Goal: Task Accomplishment & Management: Manage account settings

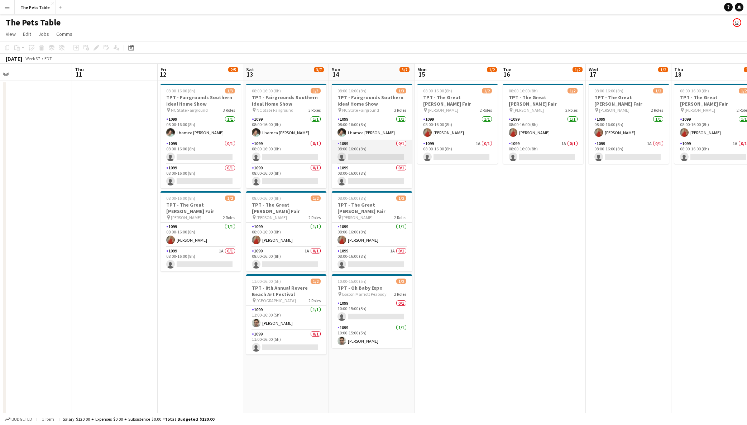
scroll to position [0, 271]
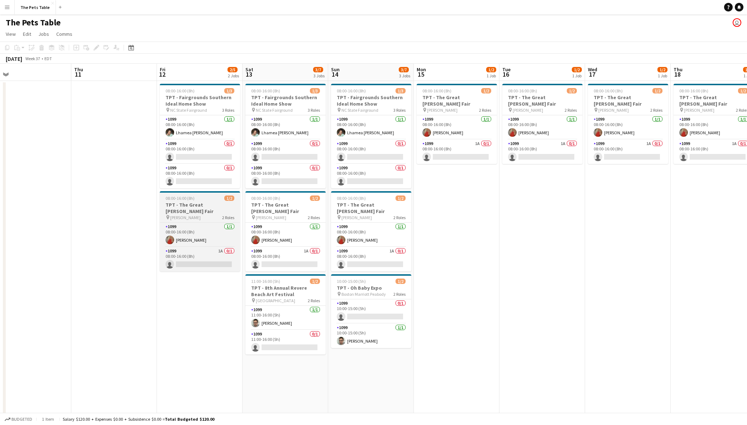
click at [204, 202] on h3 "TPT - The Great [PERSON_NAME] Fair" at bounding box center [200, 208] width 80 height 13
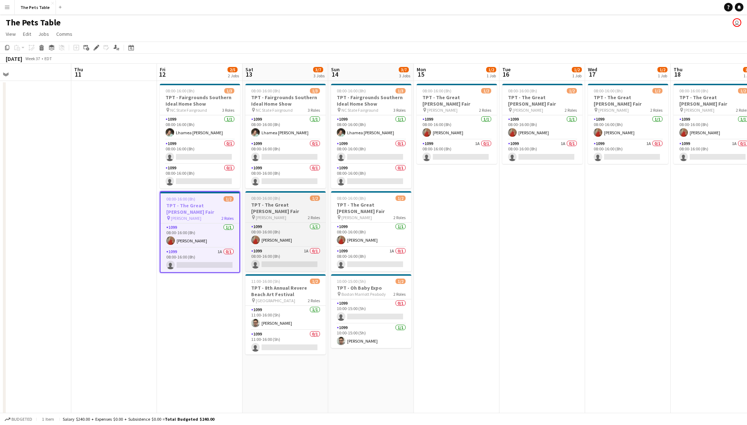
click at [285, 203] on h3 "TPT - The Great [PERSON_NAME] Fair" at bounding box center [285, 208] width 80 height 13
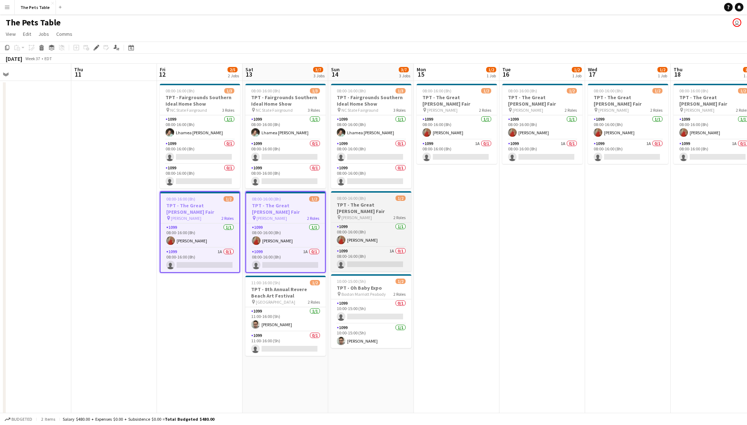
click at [367, 205] on h3 "TPT - The Great [PERSON_NAME] Fair" at bounding box center [371, 208] width 80 height 13
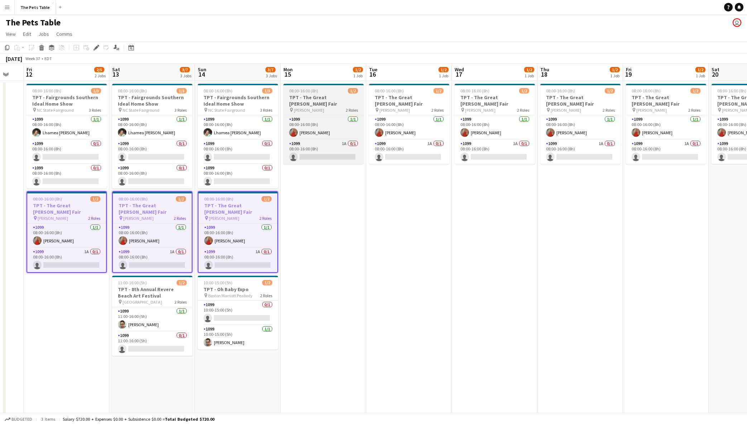
scroll to position [0, 234]
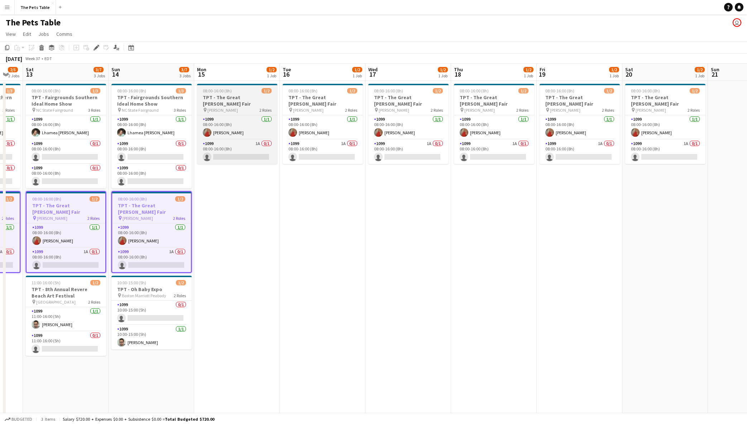
click at [238, 97] on h3 "TPT - The Great [PERSON_NAME] Fair" at bounding box center [237, 100] width 80 height 13
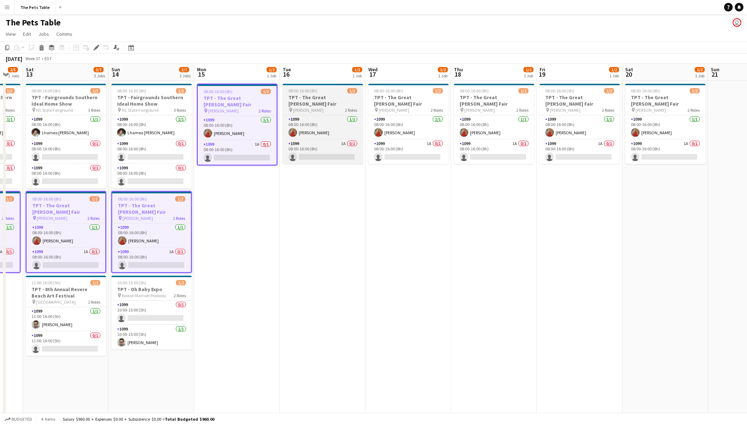
drag, startPoint x: 304, startPoint y: 98, endPoint x: 308, endPoint y: 98, distance: 4.7
click at [304, 98] on h3 "TPT - The Great [PERSON_NAME] Fair" at bounding box center [323, 100] width 80 height 13
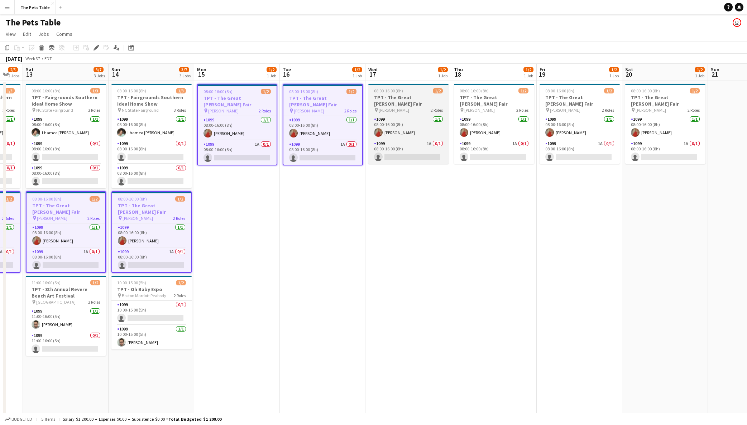
click at [412, 98] on h3 "TPT - The Great [PERSON_NAME] Fair" at bounding box center [408, 100] width 80 height 13
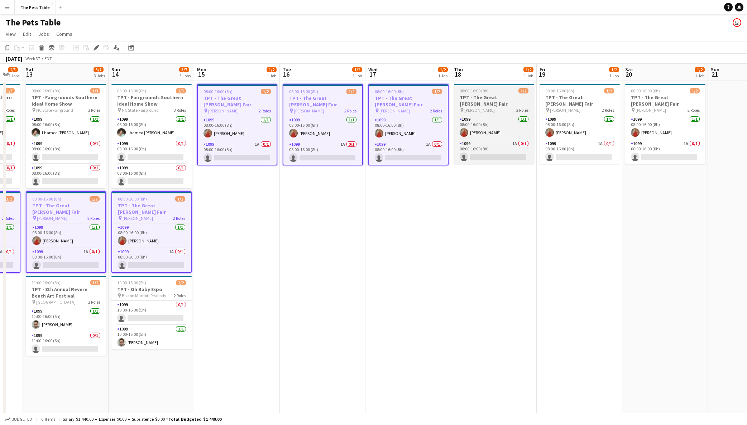
click at [491, 96] on h3 "TPT - The Great [PERSON_NAME] Fair" at bounding box center [494, 100] width 80 height 13
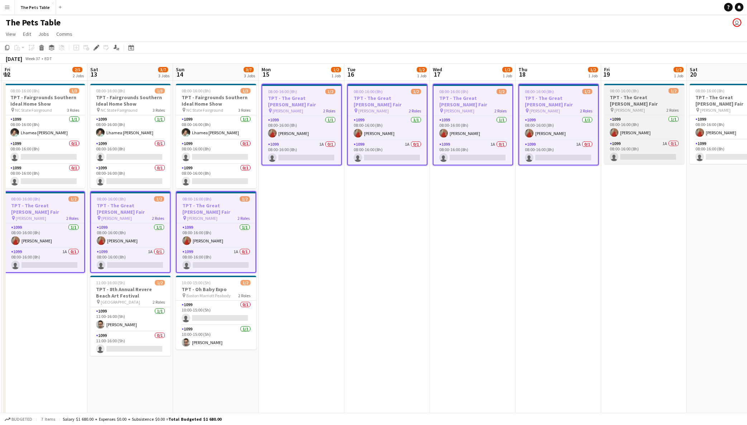
scroll to position [0, 171]
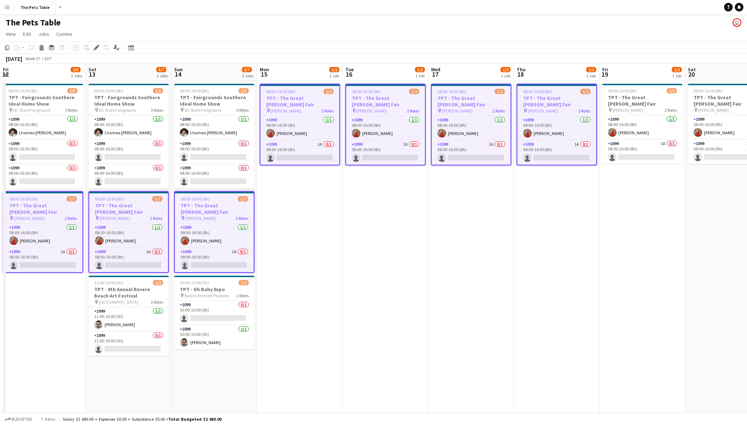
click at [29, 202] on h3 "TPT - The Great [PERSON_NAME] Fair" at bounding box center [43, 208] width 79 height 13
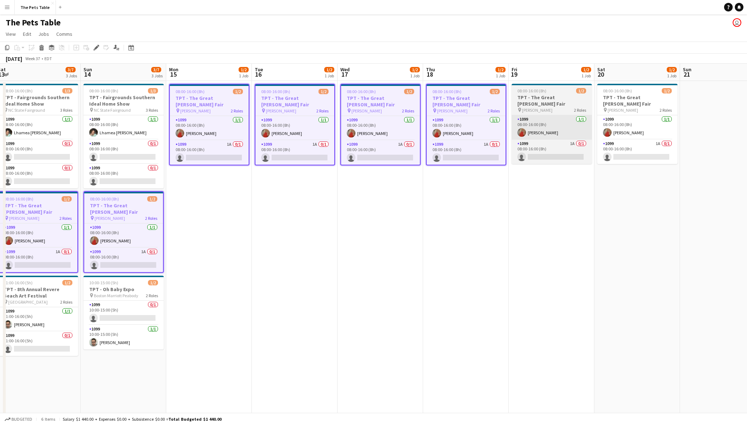
scroll to position [0, 262]
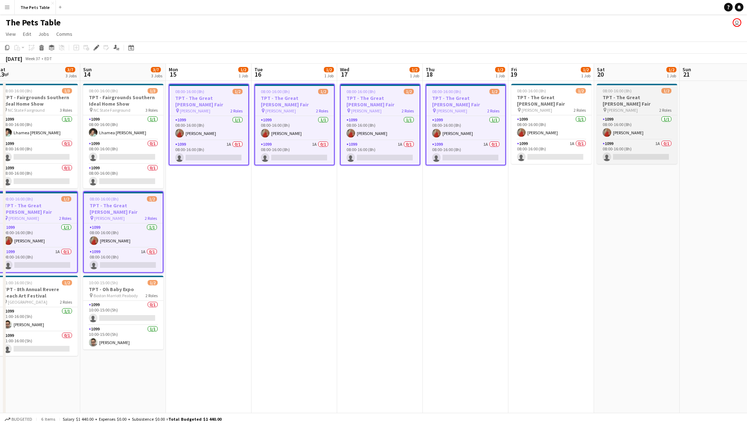
drag, startPoint x: 547, startPoint y: 107, endPoint x: 617, endPoint y: 96, distance: 71.0
click at [547, 107] on app-job-card "08:00-16:00 (8h) 1/2 TPT - The Great [PERSON_NAME] pin [PERSON_NAME] 2 Roles 10…" at bounding box center [551, 124] width 80 height 80
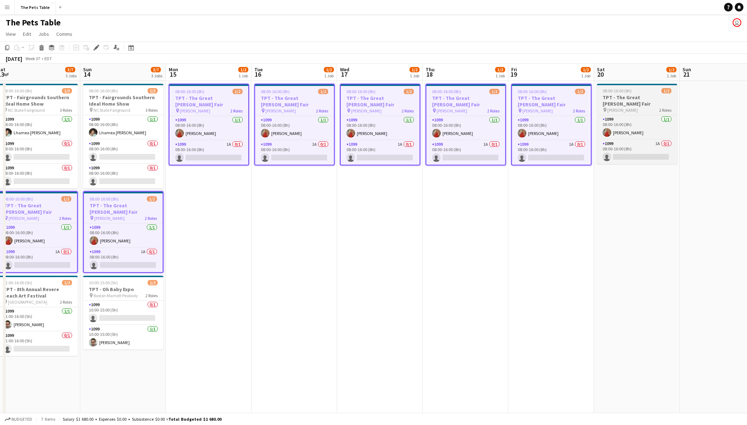
click at [617, 96] on h3 "TPT - The Great [PERSON_NAME] Fair" at bounding box center [637, 100] width 80 height 13
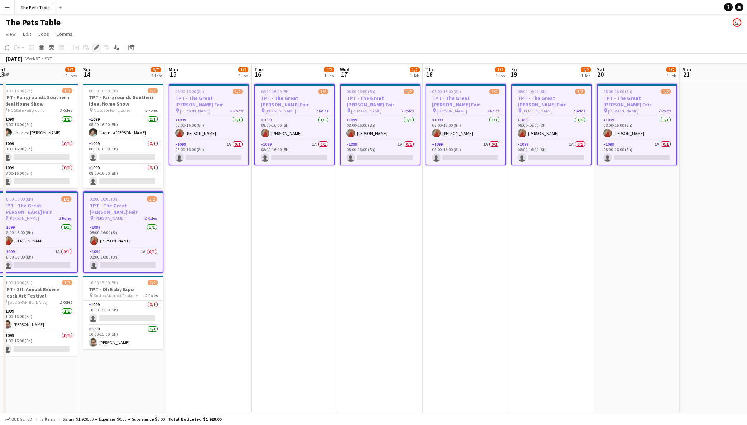
click at [96, 46] on icon "Edit" at bounding box center [97, 48] width 6 height 6
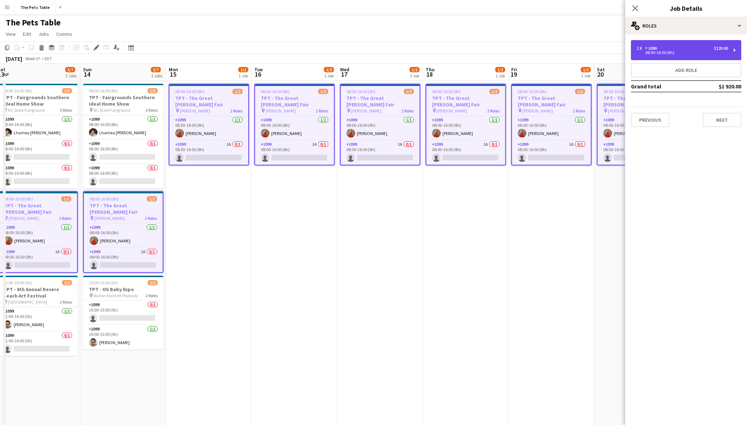
click at [686, 53] on div "08:00-16:00 (8h)" at bounding box center [682, 53] width 91 height 4
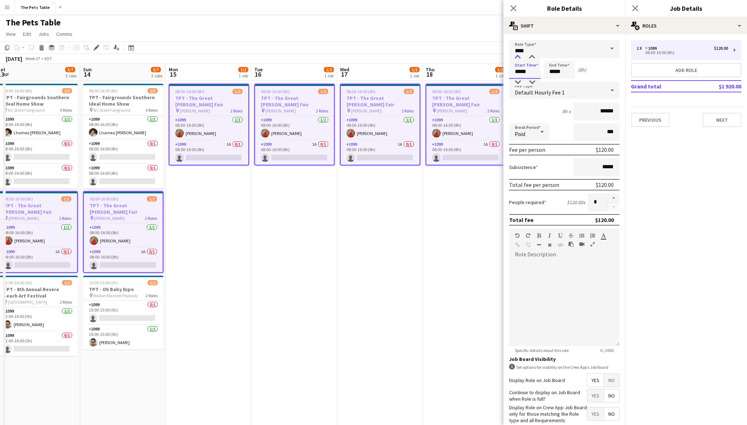
drag, startPoint x: 521, startPoint y: 71, endPoint x: 518, endPoint y: 60, distance: 11.6
click at [521, 71] on input "*****" at bounding box center [525, 70] width 32 height 18
click at [518, 56] on div at bounding box center [518, 57] width 14 height 7
type input "*****"
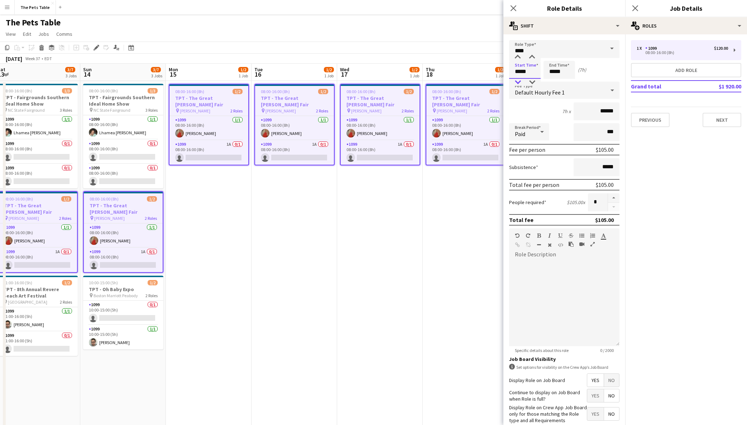
click at [518, 80] on div at bounding box center [518, 82] width 14 height 7
click at [557, 72] on input "*****" at bounding box center [559, 70] width 32 height 18
click at [555, 58] on div at bounding box center [552, 57] width 14 height 7
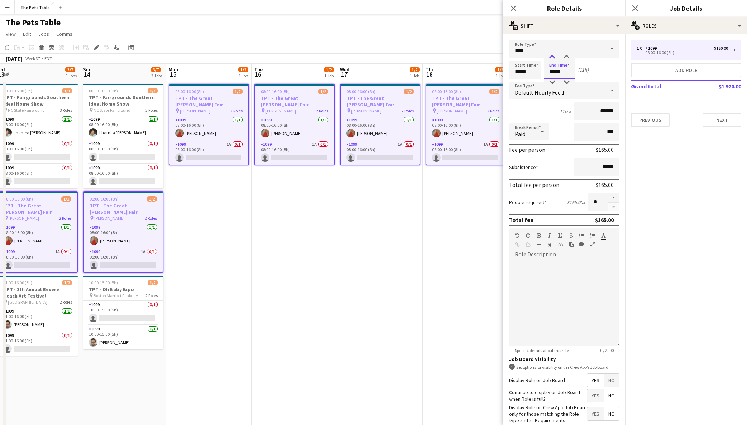
click at [555, 58] on div at bounding box center [552, 57] width 14 height 7
type input "*****"
click at [555, 58] on div at bounding box center [552, 57] width 14 height 7
click at [635, 6] on icon "Close pop-in" at bounding box center [635, 8] width 7 height 7
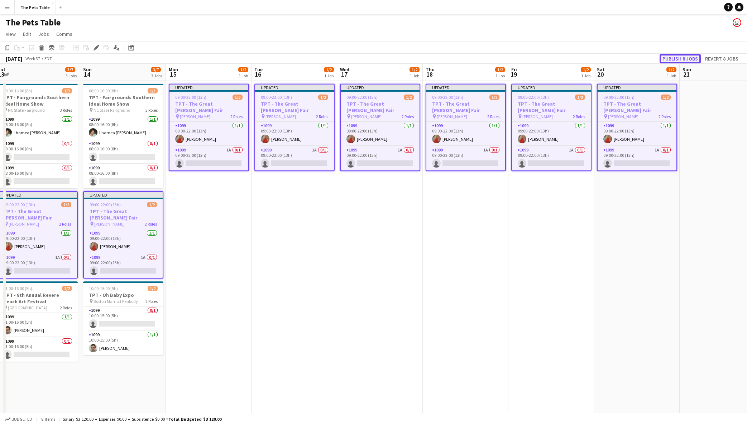
click at [687, 55] on button "Publish 8 jobs" at bounding box center [680, 58] width 41 height 9
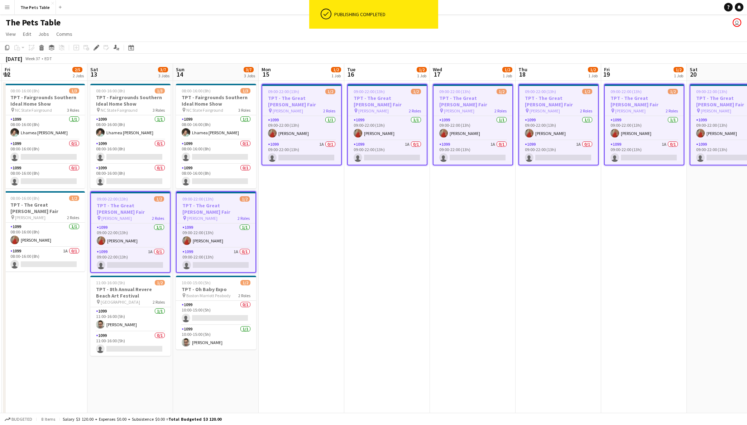
scroll to position [0, 210]
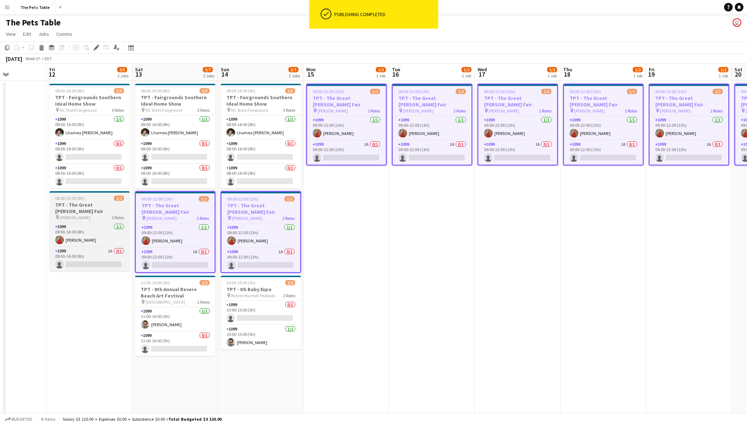
click at [102, 215] on div "pin [PERSON_NAME] 2 Roles" at bounding box center [89, 218] width 80 height 6
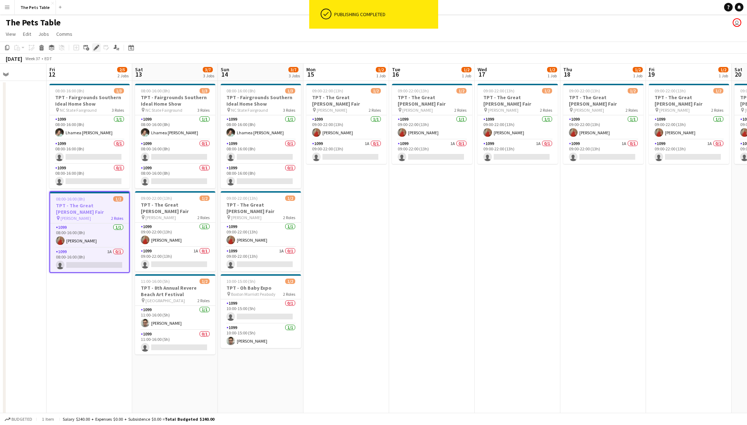
click at [100, 47] on div "Edit" at bounding box center [96, 47] width 9 height 9
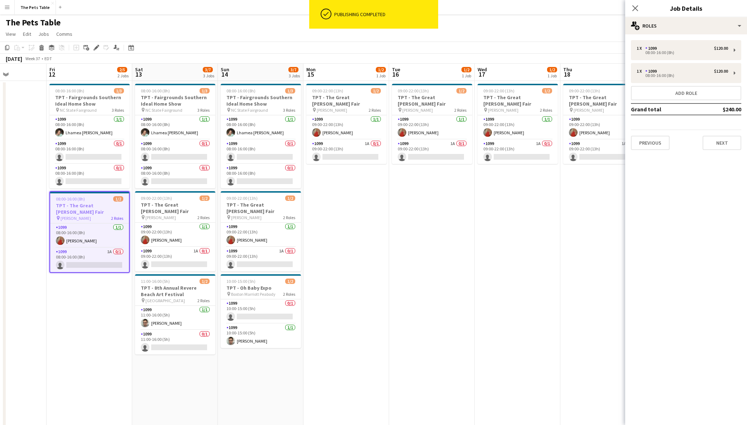
click at [693, 60] on div "1 x 1099 $120.00 08:00-16:00 (8h) 1 x 1099 $120.00 08:00-16:00 (8h) Add role Gr…" at bounding box center [686, 95] width 122 height 110
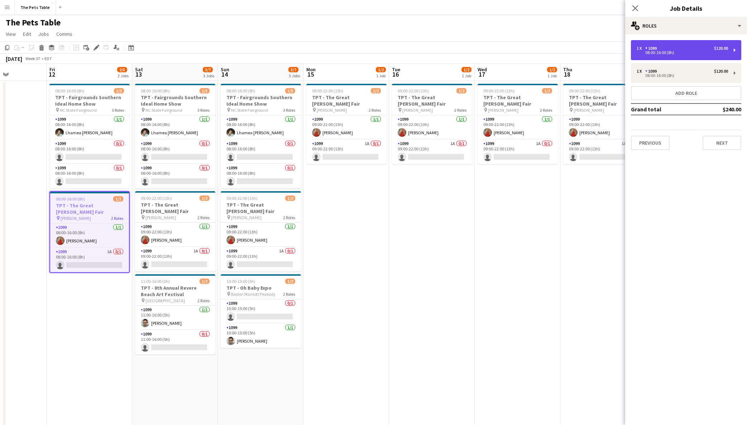
click at [689, 56] on div "1 x 1099 $120.00 08:00-16:00 (8h)" at bounding box center [686, 50] width 110 height 20
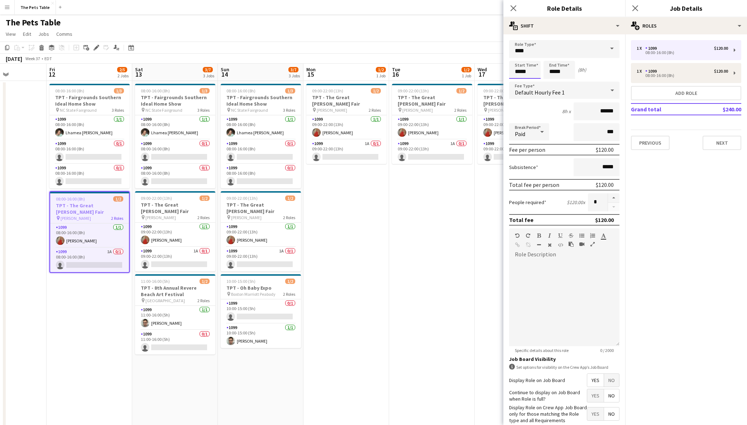
click at [524, 72] on input "*****" at bounding box center [525, 70] width 32 height 18
click at [517, 59] on div at bounding box center [518, 57] width 14 height 7
click at [518, 57] on div at bounding box center [518, 57] width 14 height 7
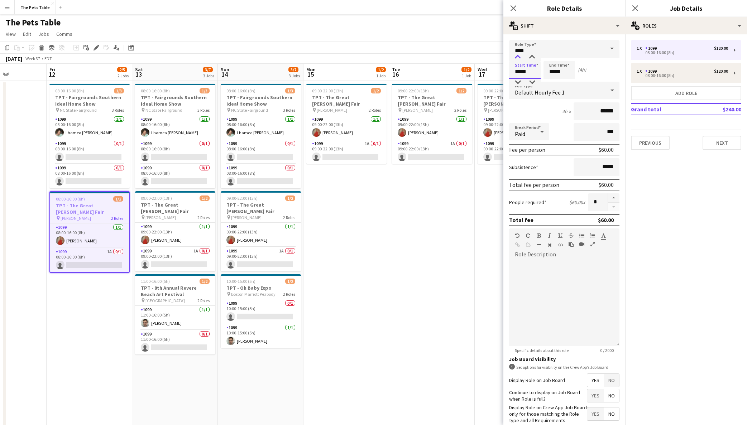
click at [518, 57] on div at bounding box center [518, 57] width 14 height 7
type input "*****"
click at [518, 57] on div at bounding box center [518, 57] width 14 height 7
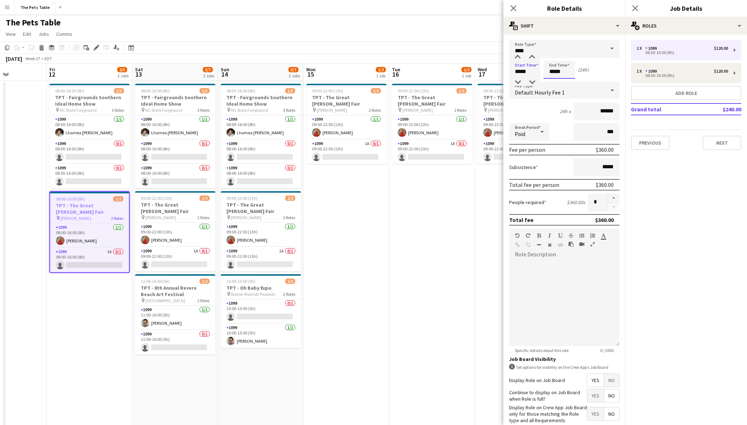
click at [556, 67] on input "*****" at bounding box center [559, 70] width 32 height 18
click at [553, 58] on div at bounding box center [552, 57] width 14 height 7
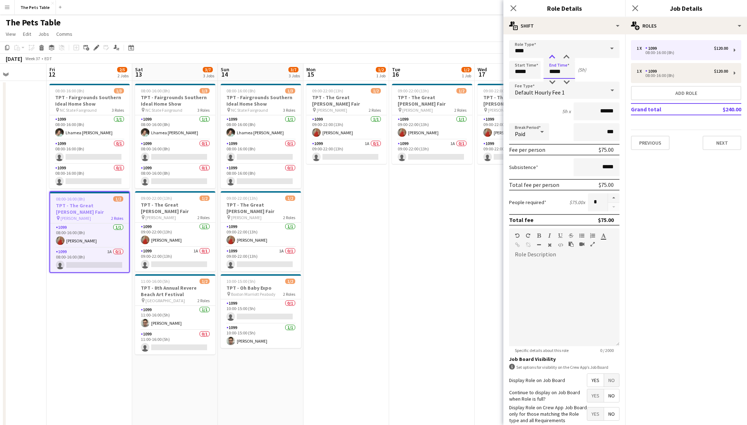
click at [553, 58] on div at bounding box center [552, 57] width 14 height 7
type input "*****"
click at [553, 58] on div at bounding box center [552, 57] width 14 height 7
click at [681, 77] on div "1 x 1099 $120.00 08:00-16:00 (8h)" at bounding box center [686, 73] width 110 height 20
type input "*****"
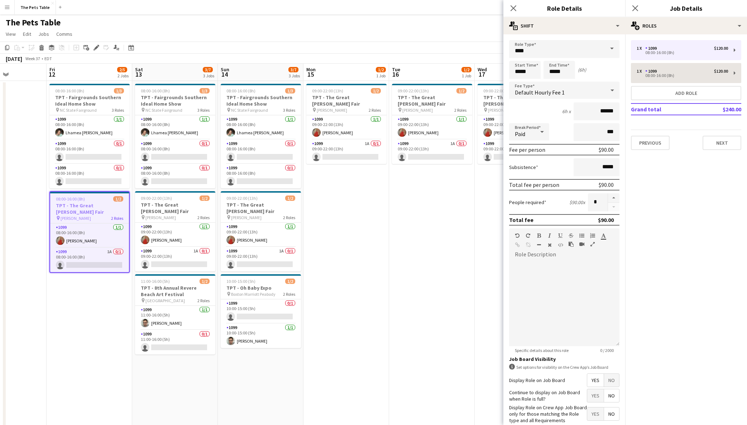
type input "*****"
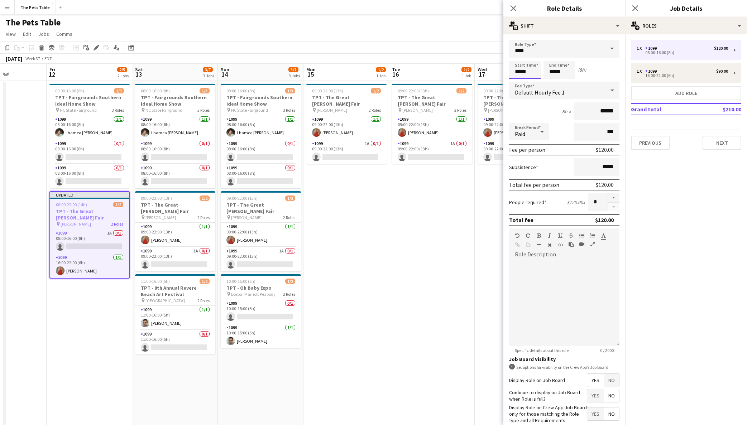
drag, startPoint x: 518, startPoint y: 72, endPoint x: 517, endPoint y: 62, distance: 10.1
click at [518, 72] on input "*****" at bounding box center [525, 70] width 32 height 18
click at [518, 59] on div at bounding box center [518, 57] width 14 height 7
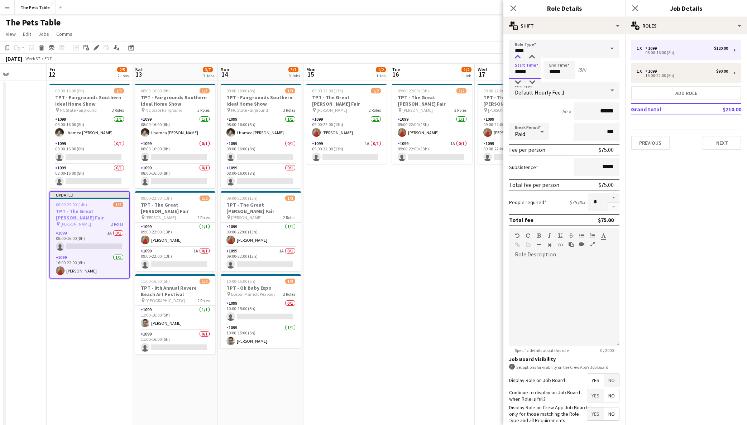
click at [518, 59] on div at bounding box center [518, 57] width 14 height 7
type input "*****"
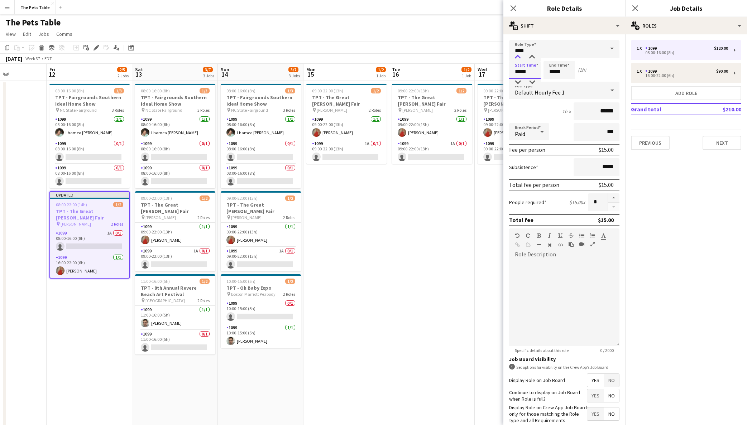
click at [518, 59] on div at bounding box center [518, 57] width 14 height 7
drag, startPoint x: 551, startPoint y: 72, endPoint x: 550, endPoint y: 61, distance: 11.2
click at [551, 70] on input "*****" at bounding box center [559, 70] width 32 height 18
click at [550, 61] on div at bounding box center [552, 57] width 14 height 7
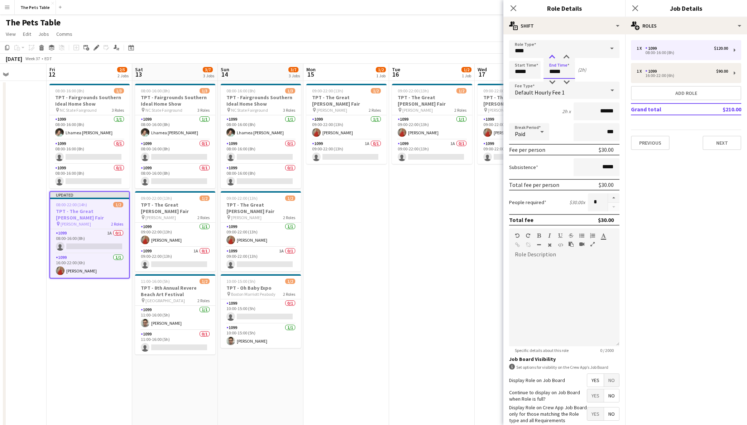
click at [550, 61] on div at bounding box center [552, 57] width 14 height 7
type input "*****"
click at [550, 61] on div at bounding box center [552, 57] width 14 height 7
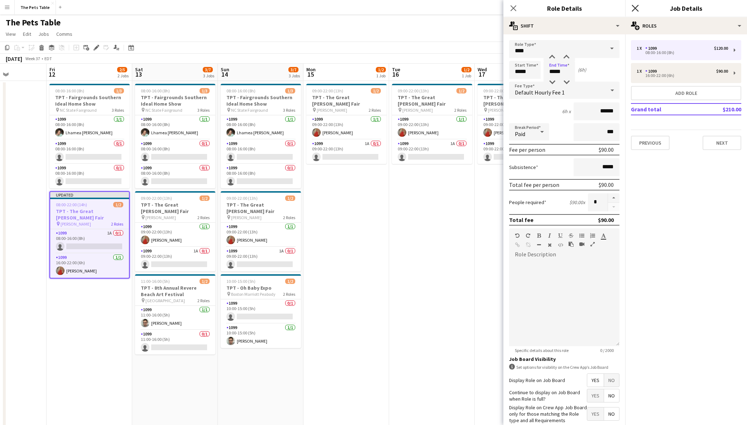
click at [632, 10] on icon "Close pop-in" at bounding box center [635, 8] width 7 height 7
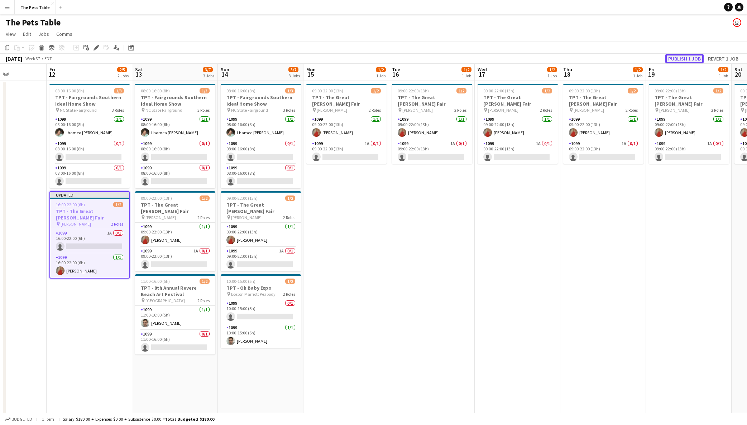
click at [685, 60] on button "Publish 1 job" at bounding box center [684, 58] width 38 height 9
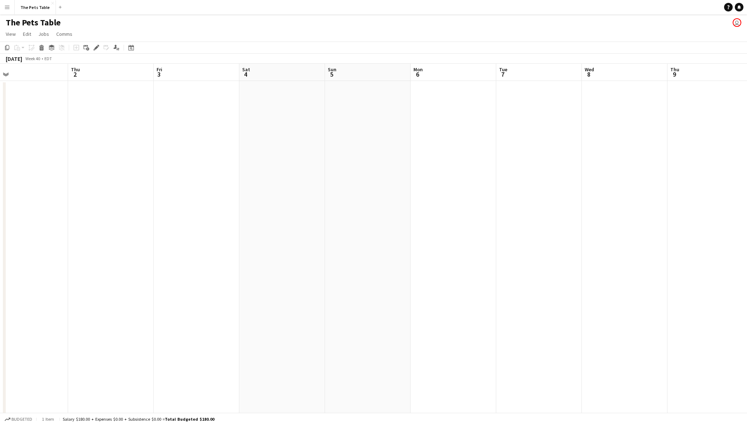
scroll to position [0, 273]
click at [277, 111] on app-date-cell at bounding box center [283, 255] width 86 height 349
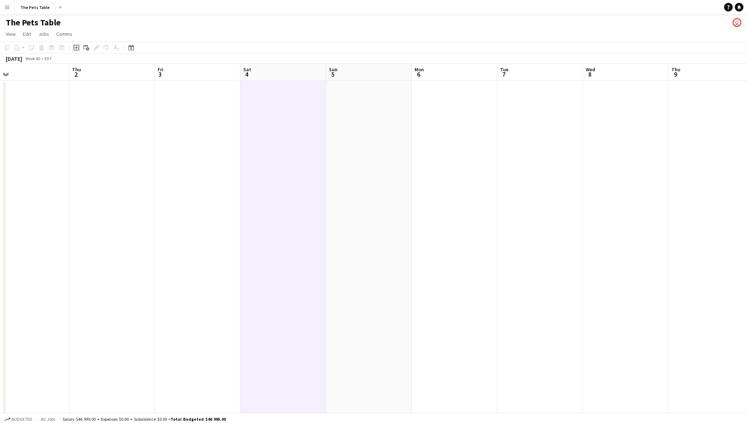
click at [75, 47] on icon "Add job" at bounding box center [76, 48] width 6 height 6
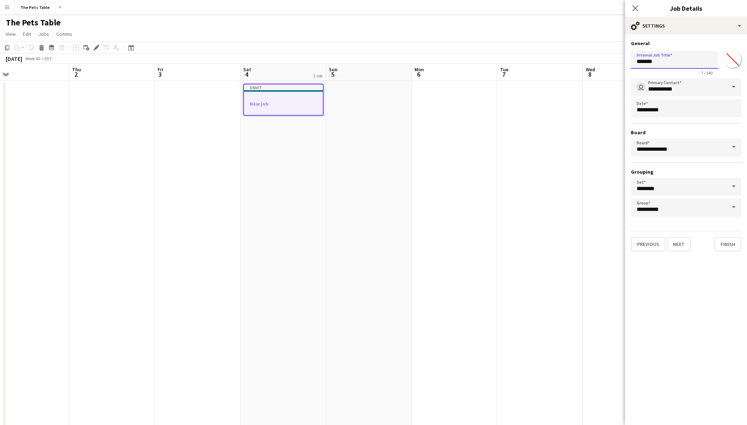
drag, startPoint x: 668, startPoint y: 61, endPoint x: 635, endPoint y: 60, distance: 32.6
click at [635, 60] on input "*******" at bounding box center [674, 60] width 87 height 18
type input "**********"
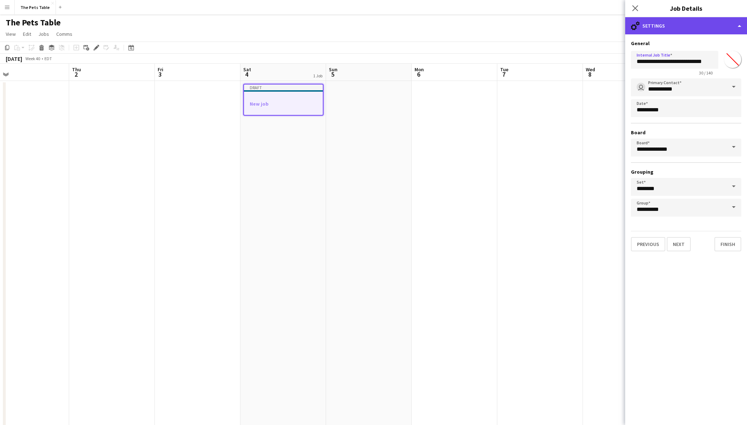
click at [717, 28] on div "cog-double-3 Settings" at bounding box center [686, 25] width 122 height 17
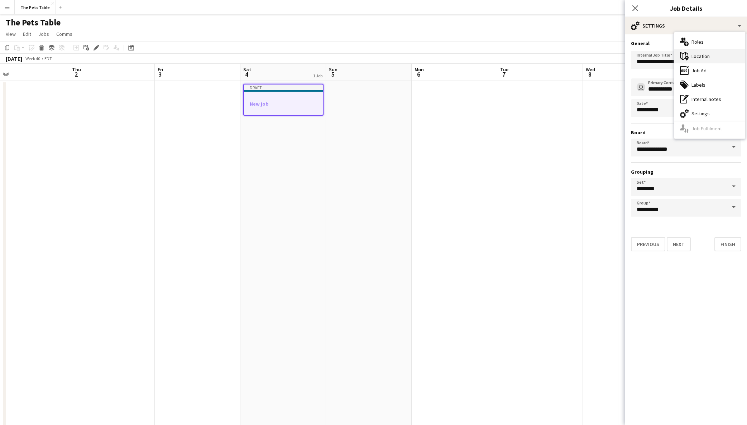
click at [701, 58] on div "maps-pin-1 Location" at bounding box center [709, 56] width 71 height 14
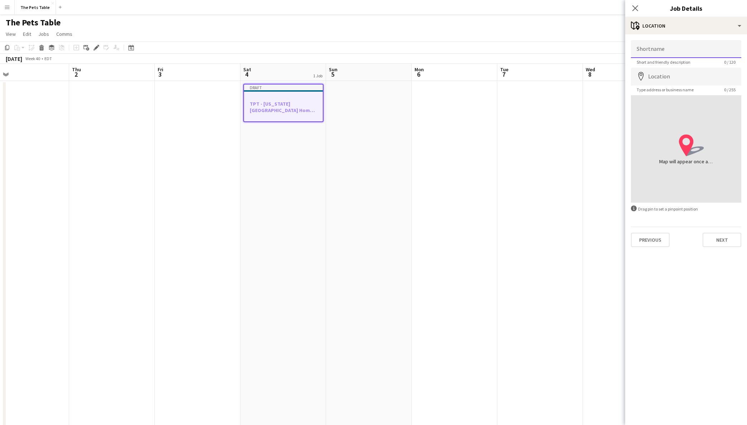
click at [667, 48] on input "Shortname" at bounding box center [686, 49] width 110 height 18
type input "**********"
click at [662, 79] on input "Location" at bounding box center [686, 77] width 110 height 18
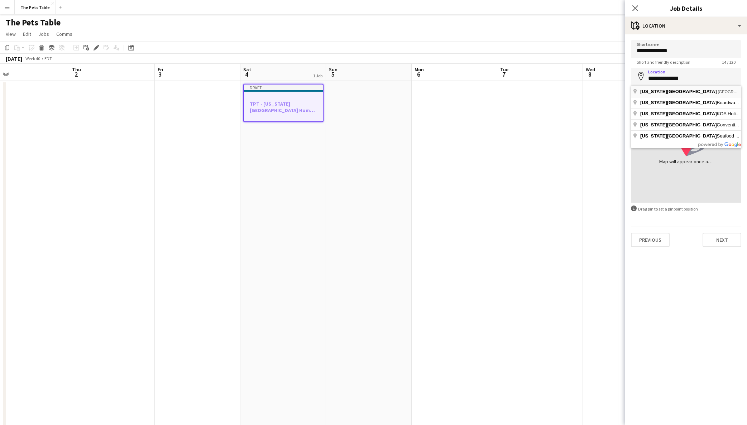
type input "**********"
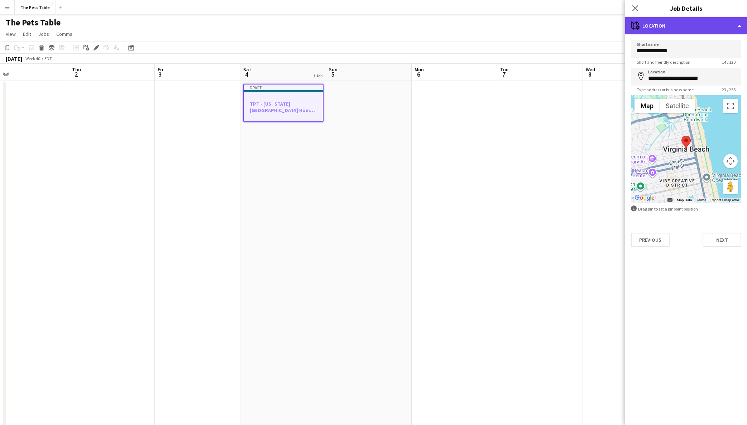
click at [707, 30] on div "maps-pin-1 Location" at bounding box center [686, 25] width 122 height 17
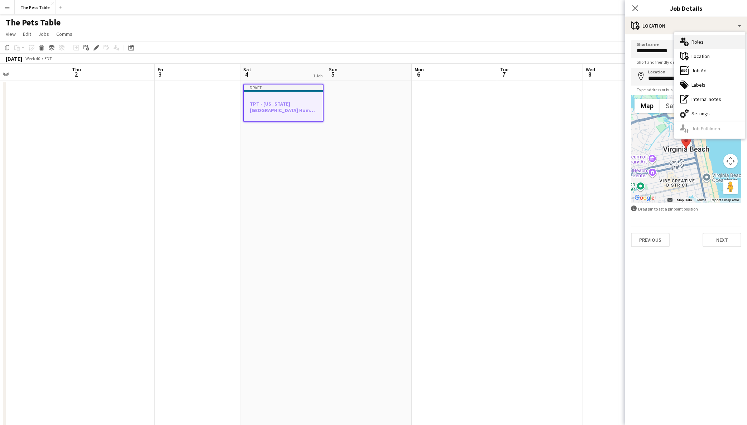
click at [704, 41] on div "multiple-users-add Roles" at bounding box center [709, 42] width 71 height 14
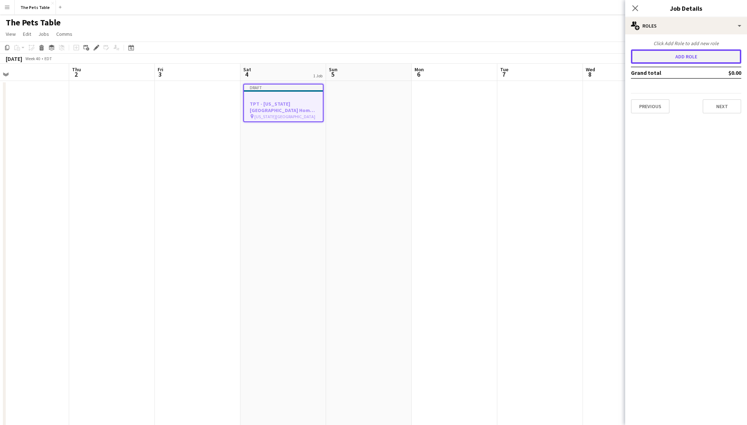
click at [689, 59] on button "Add role" at bounding box center [686, 56] width 110 height 14
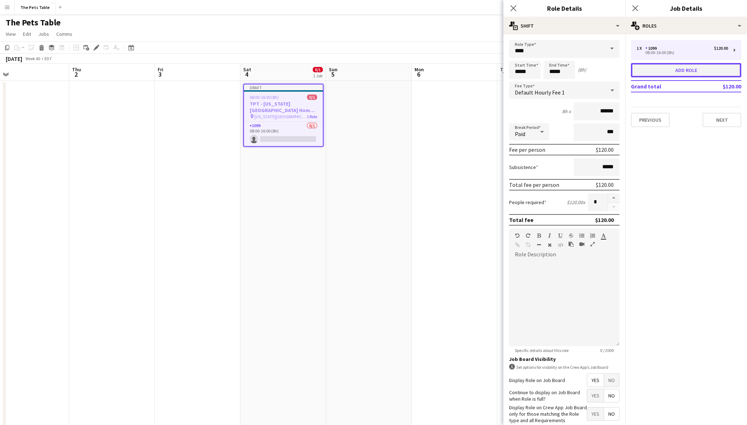
click at [677, 68] on button "Add role" at bounding box center [686, 70] width 110 height 14
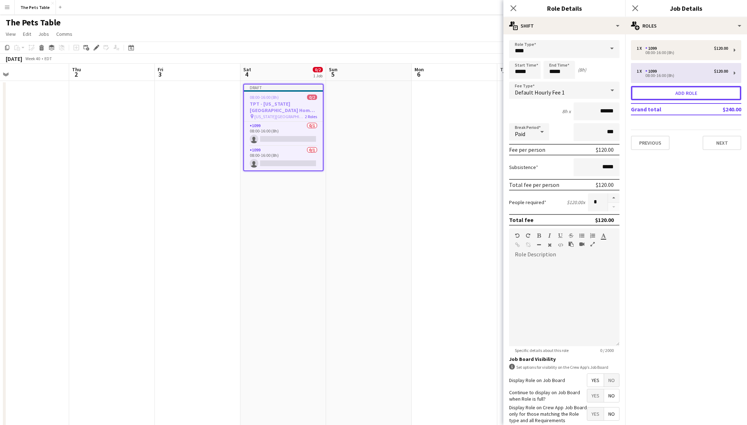
drag, startPoint x: 687, startPoint y: 90, endPoint x: 674, endPoint y: 67, distance: 26.7
click at [687, 90] on button "Add role" at bounding box center [686, 93] width 110 height 14
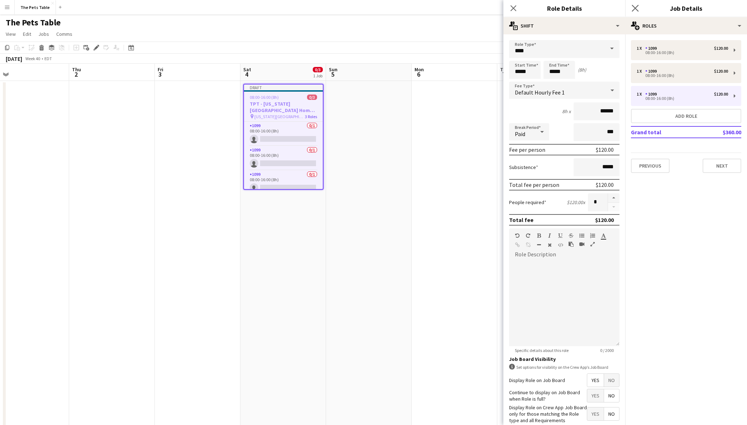
click at [631, 6] on app-icon "Close pop-in" at bounding box center [635, 8] width 10 height 10
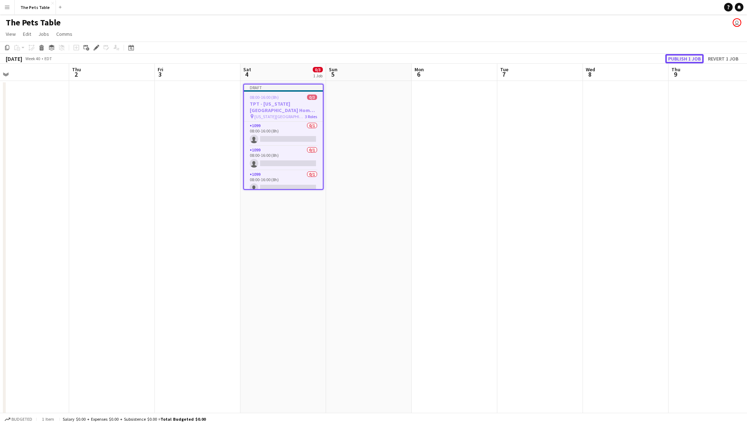
click at [673, 57] on button "Publish 1 job" at bounding box center [684, 58] width 38 height 9
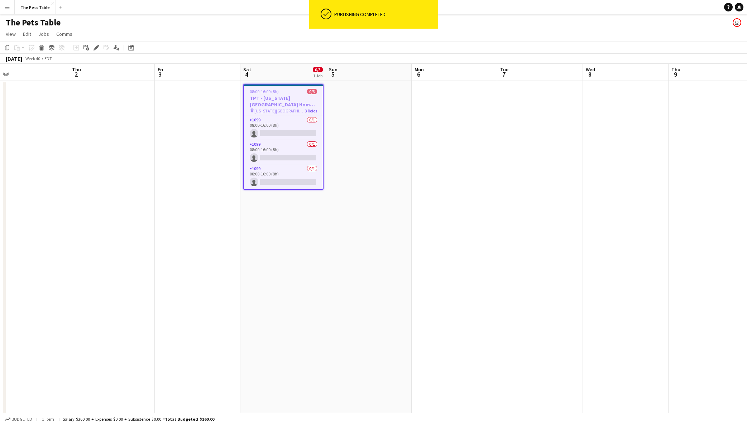
click at [289, 94] on div "08:00-16:00 (8h) 0/3" at bounding box center [283, 91] width 79 height 5
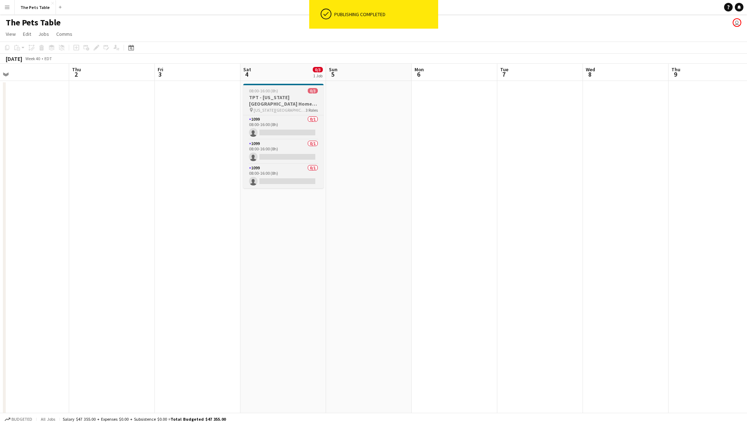
click at [289, 93] on div "08:00-16:00 (8h) 0/3" at bounding box center [283, 90] width 80 height 5
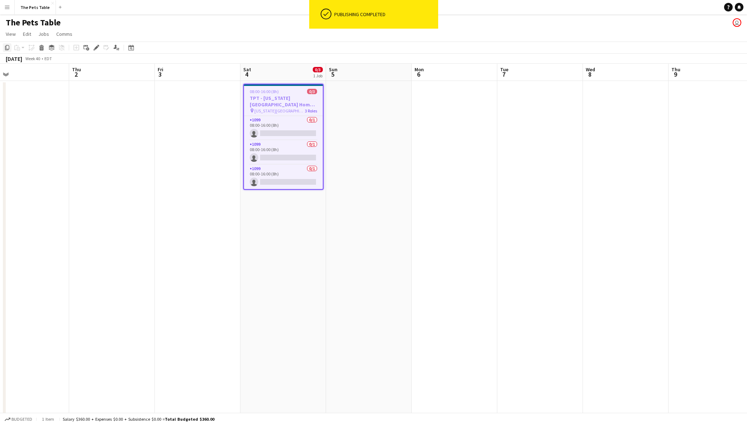
click at [9, 48] on icon "Copy" at bounding box center [7, 48] width 6 height 6
click at [349, 109] on app-date-cell at bounding box center [369, 255] width 86 height 349
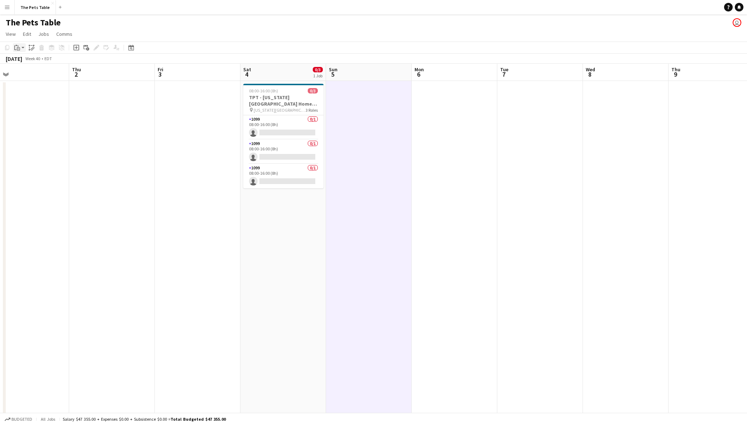
click at [19, 48] on icon "Paste" at bounding box center [17, 48] width 6 height 6
click at [24, 58] on link "Paste Command V" at bounding box center [47, 61] width 57 height 6
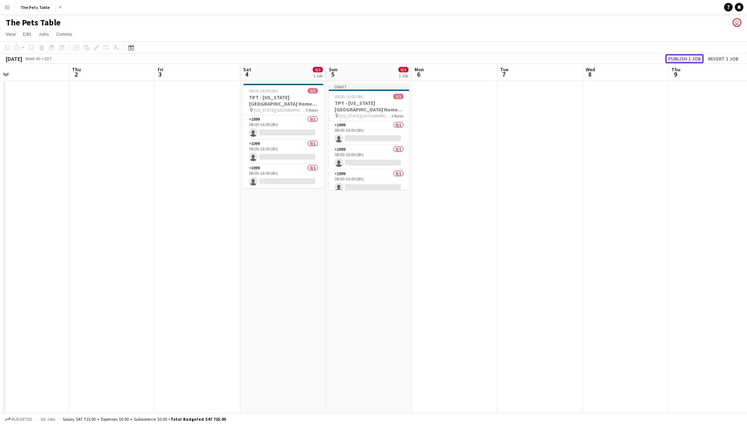
click at [677, 58] on button "Publish 1 job" at bounding box center [684, 58] width 38 height 9
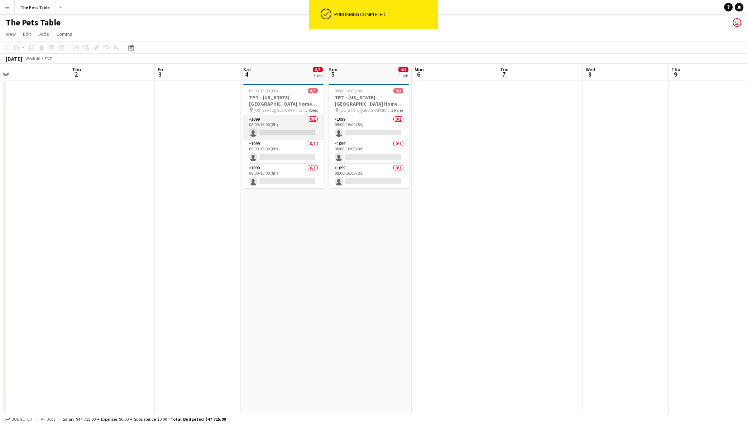
click at [274, 132] on app-card-role "1099 0/1 08:00-16:00 (8h) single-neutral-actions" at bounding box center [283, 127] width 80 height 24
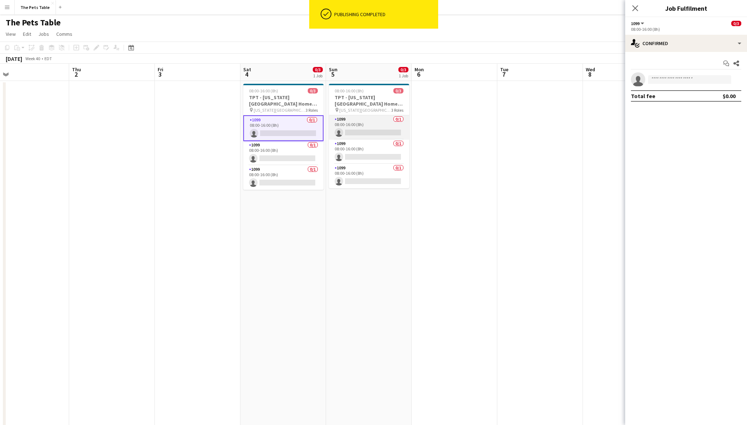
click at [359, 129] on app-card-role "1099 0/1 08:00-16:00 (8h) single-neutral-actions" at bounding box center [369, 127] width 80 height 24
click at [634, 9] on icon "Close pop-in" at bounding box center [635, 8] width 7 height 7
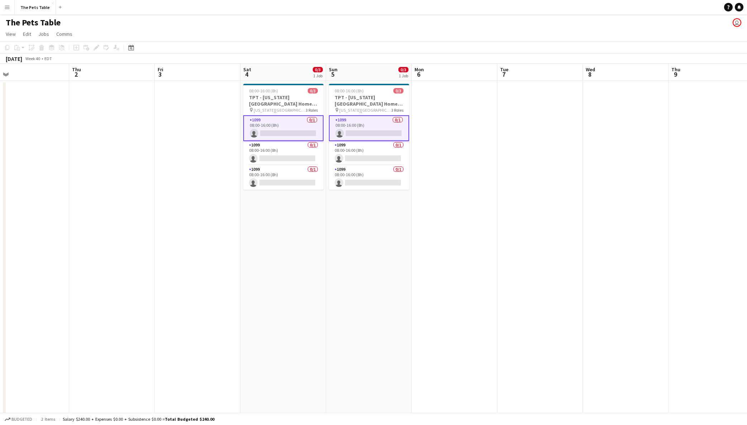
click at [466, 183] on app-date-cell at bounding box center [455, 255] width 86 height 349
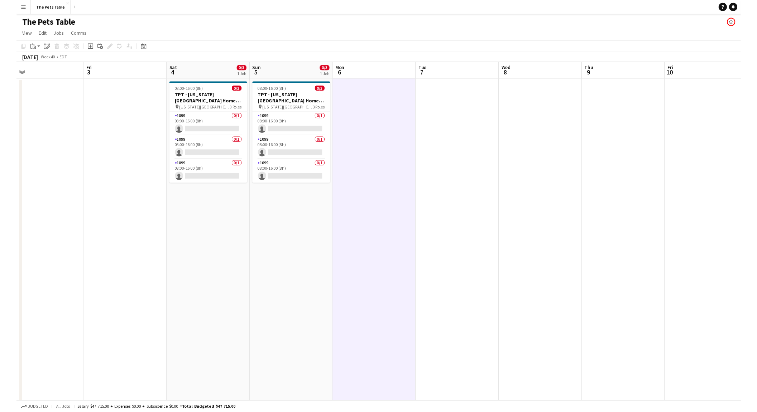
scroll to position [0, 273]
